Goal: Transaction & Acquisition: Purchase product/service

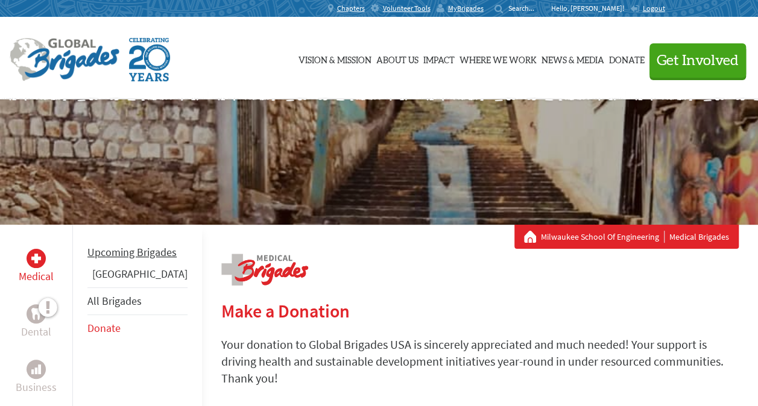
click at [116, 258] on link "Upcoming Brigades" at bounding box center [131, 252] width 89 height 14
click at [124, 259] on link "Upcoming Brigades" at bounding box center [131, 252] width 89 height 14
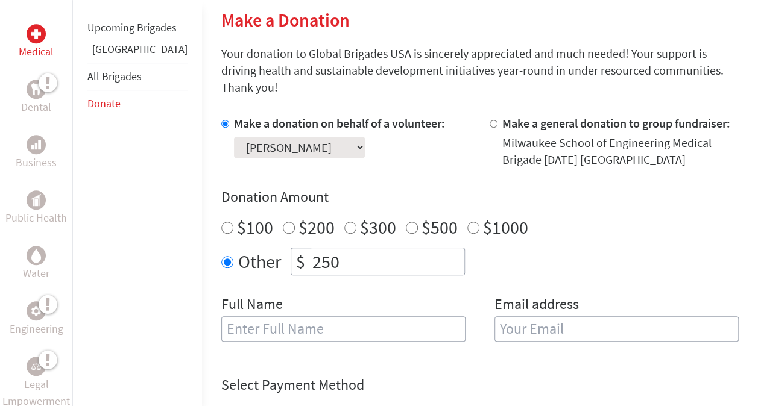
scroll to position [318, 0]
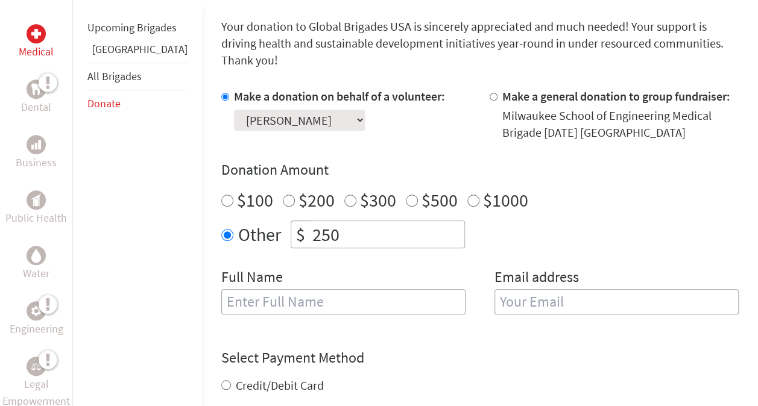
click at [374, 300] on div "Full Name" at bounding box center [343, 298] width 244 height 61
click at [380, 293] on input "text" at bounding box center [343, 301] width 244 height 25
type input "Madelyn Mae Miceli"
click at [523, 289] on input "email" at bounding box center [616, 301] width 244 height 25
type input "M"
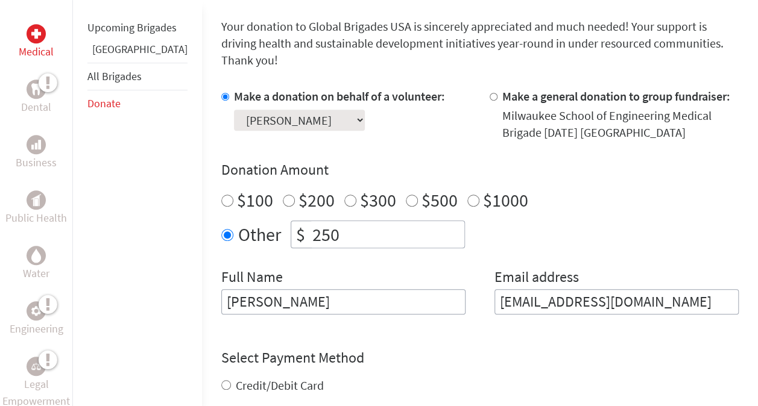
click at [562, 289] on input "maddiemiclei@gmail.com" at bounding box center [616, 301] width 244 height 25
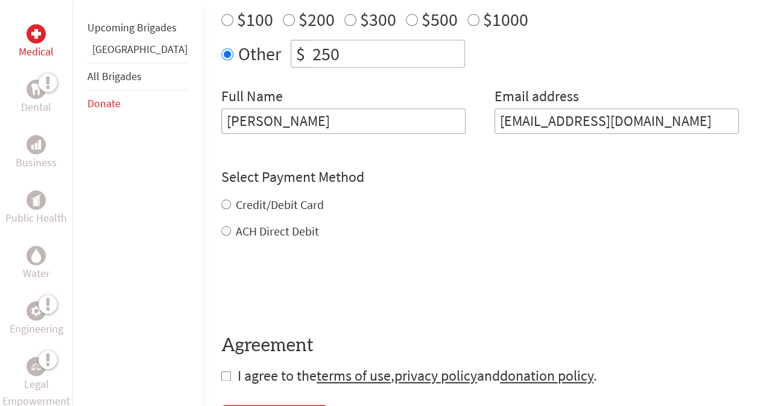
scroll to position [439, 0]
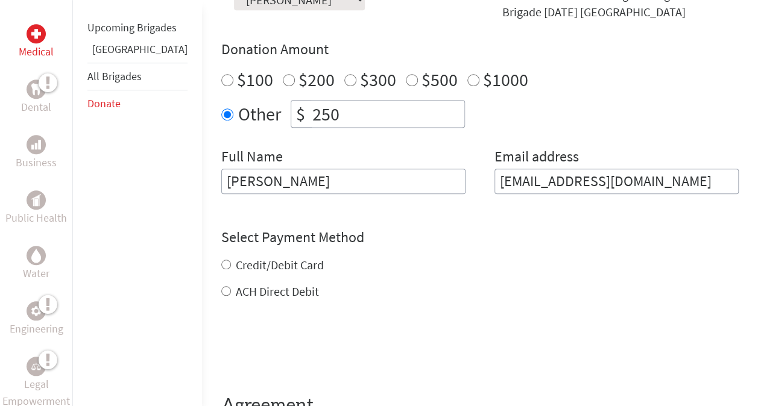
type input "maddiemiceli@gmail.com"
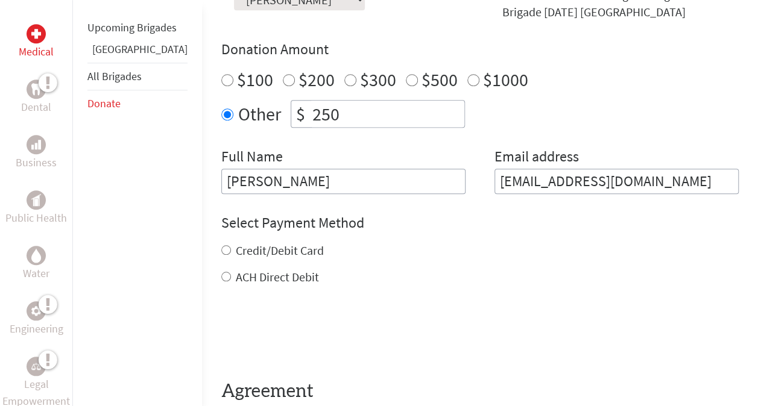
click at [243, 247] on div "Credit/Debit Card ACH Direct Debit" at bounding box center [479, 263] width 517 height 43
click at [245, 243] on label "Credit/Debit Card" at bounding box center [280, 250] width 88 height 15
click at [231, 245] on input "Credit/Debit Card" at bounding box center [226, 250] width 10 height 10
radio input "true"
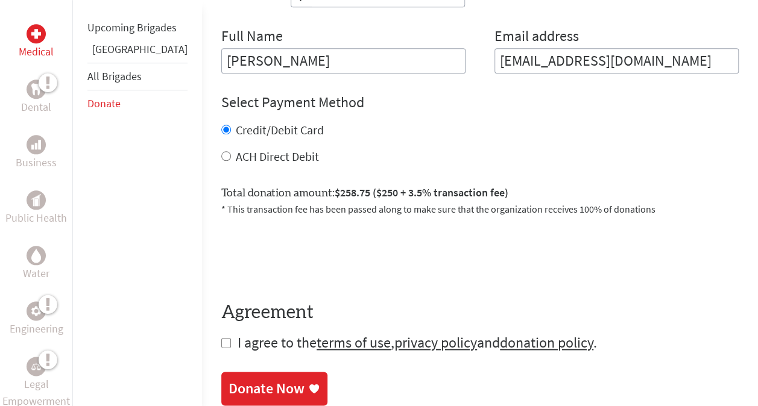
scroll to position [620, 0]
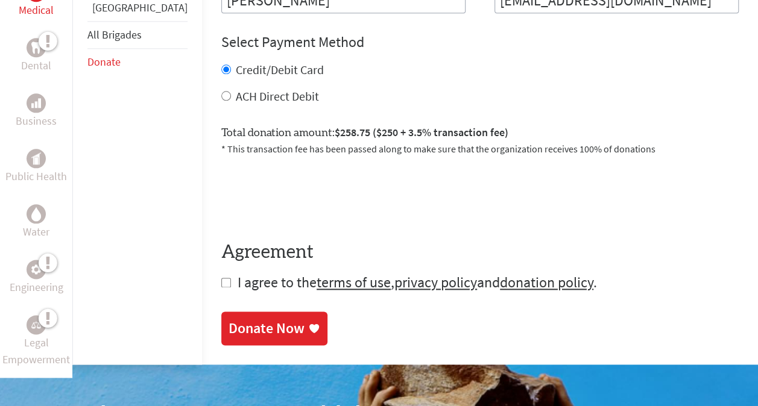
click at [221, 278] on input "checkbox" at bounding box center [226, 283] width 10 height 10
checkbox input "true"
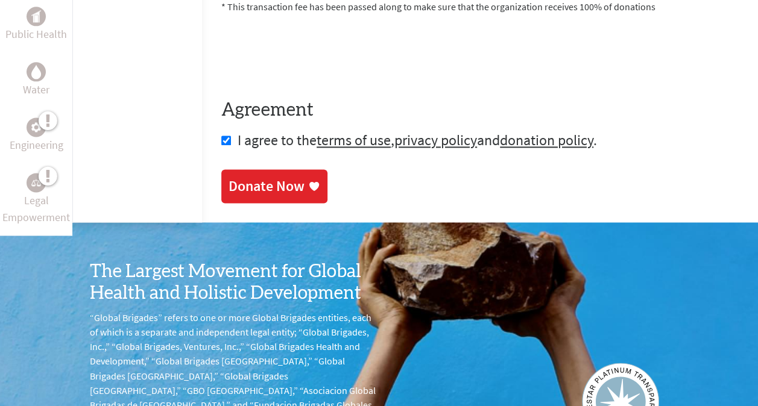
scroll to position [800, 0]
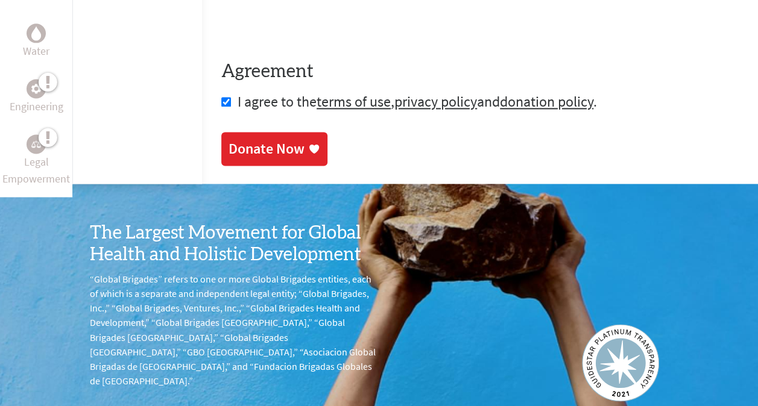
click at [228, 139] on div "Donate Now" at bounding box center [266, 148] width 76 height 19
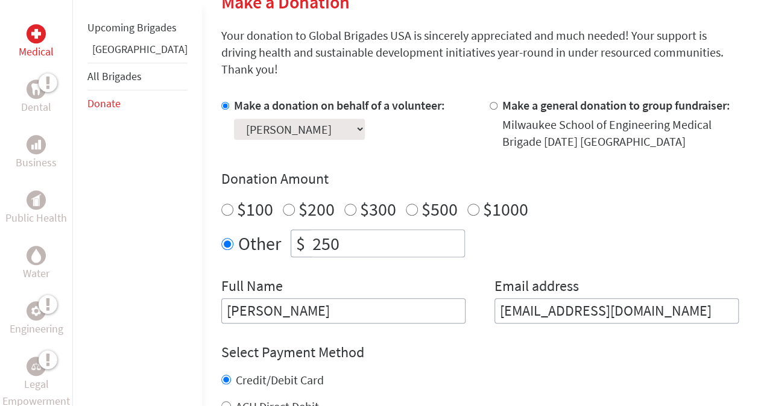
scroll to position [362, 0]
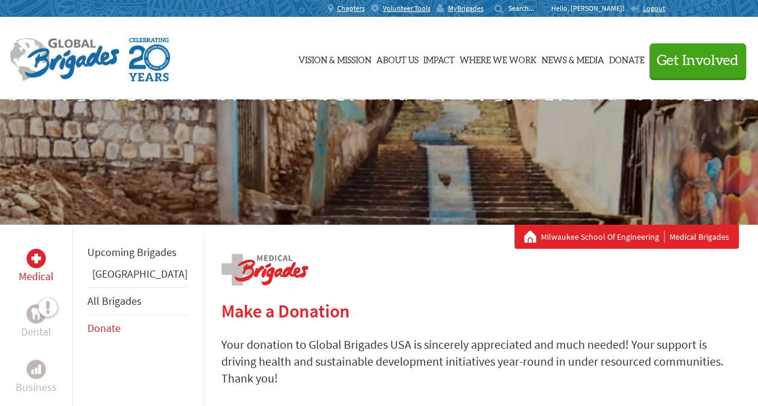
click at [599, 8] on p "Hello, [PERSON_NAME]!" at bounding box center [590, 9] width 79 height 10
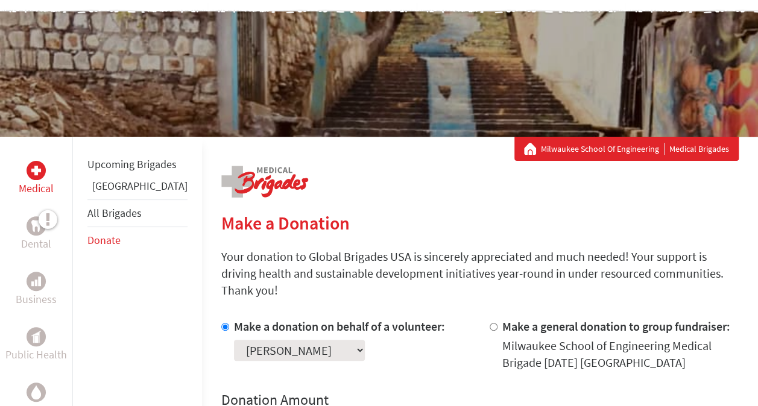
scroll to position [60, 0]
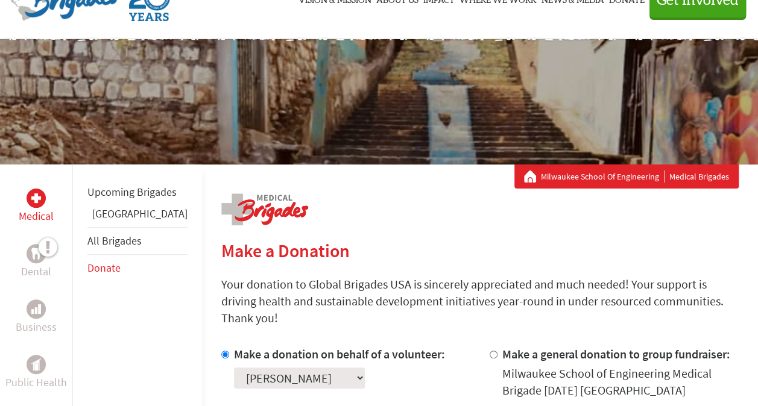
click at [613, 173] on link "Milwaukee School Of Engineering" at bounding box center [603, 177] width 124 height 12
